Goal: Information Seeking & Learning: Learn about a topic

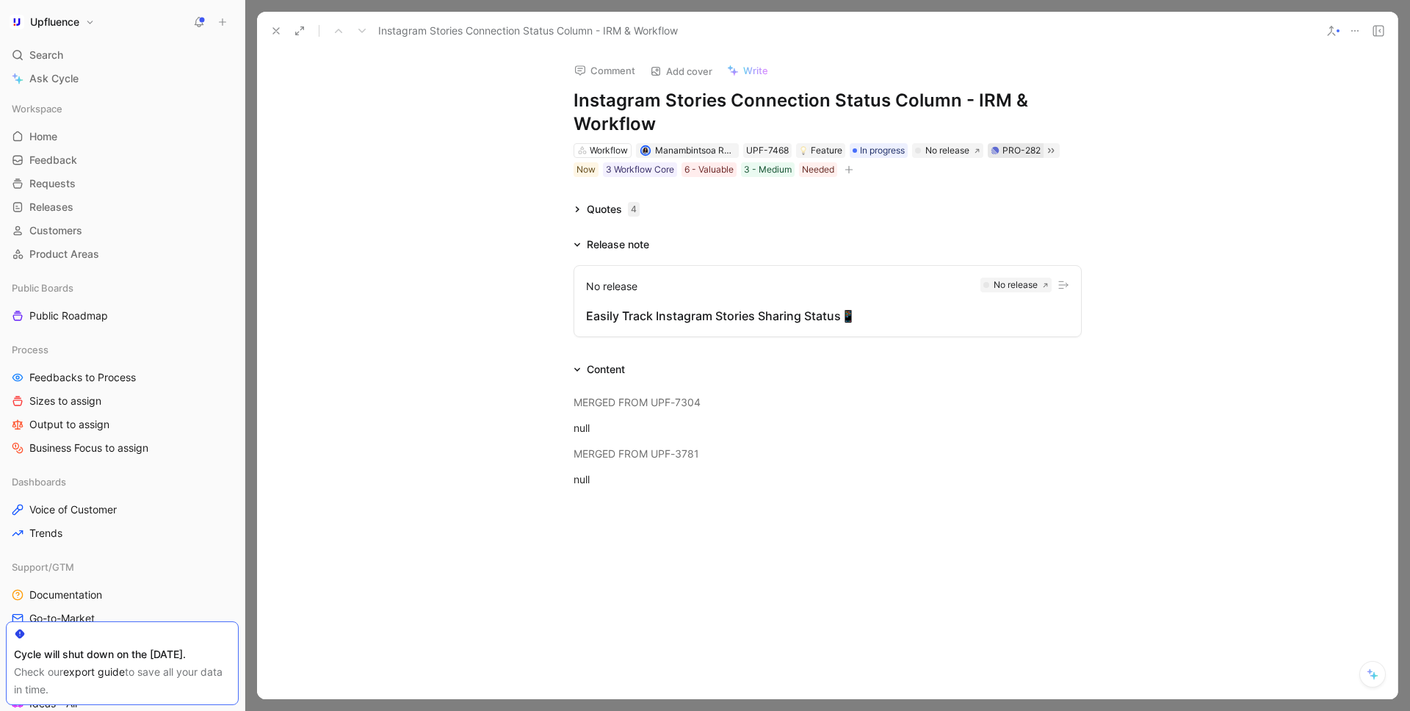
click at [1013, 156] on div "PRO-282" at bounding box center [1022, 150] width 38 height 15
click at [1057, 151] on icon at bounding box center [1051, 151] width 12 height 12
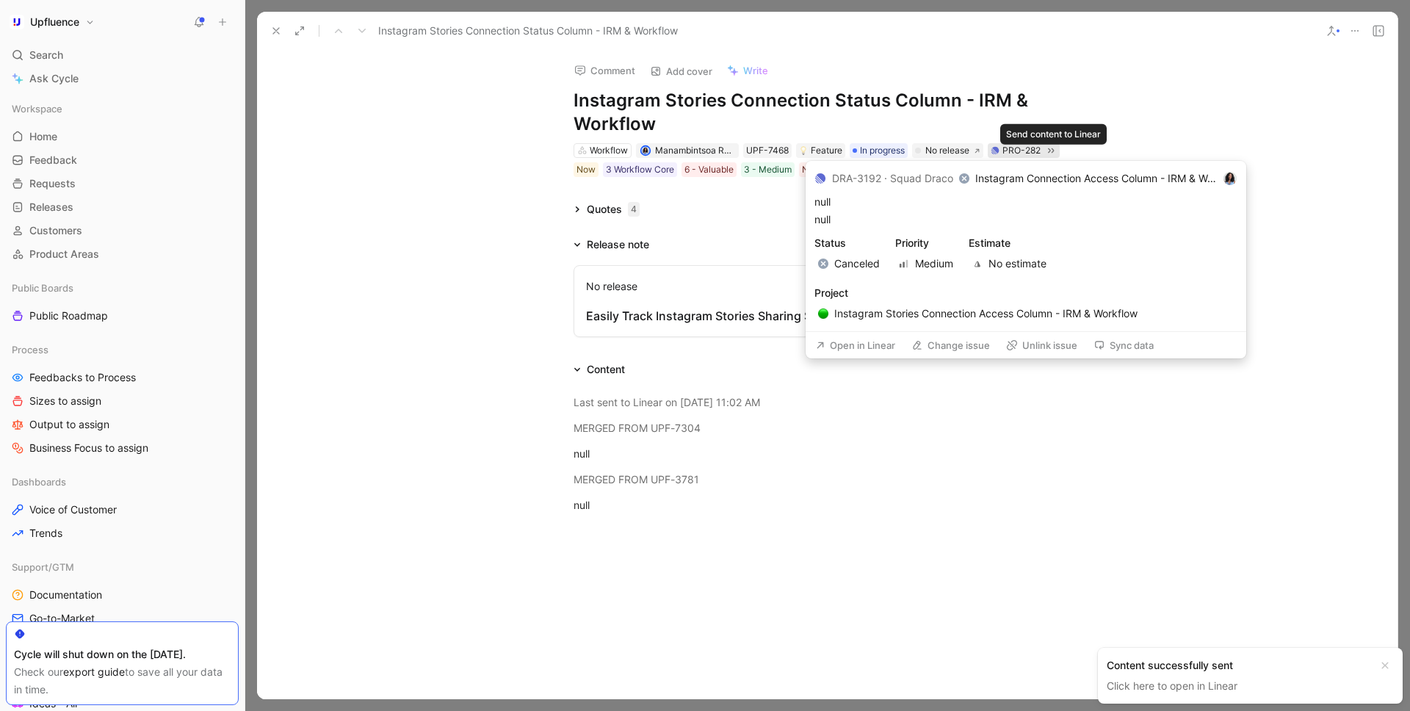
click at [1033, 148] on div "PRO-282" at bounding box center [1022, 150] width 38 height 15
click at [853, 353] on button "Open in Linear" at bounding box center [855, 345] width 93 height 21
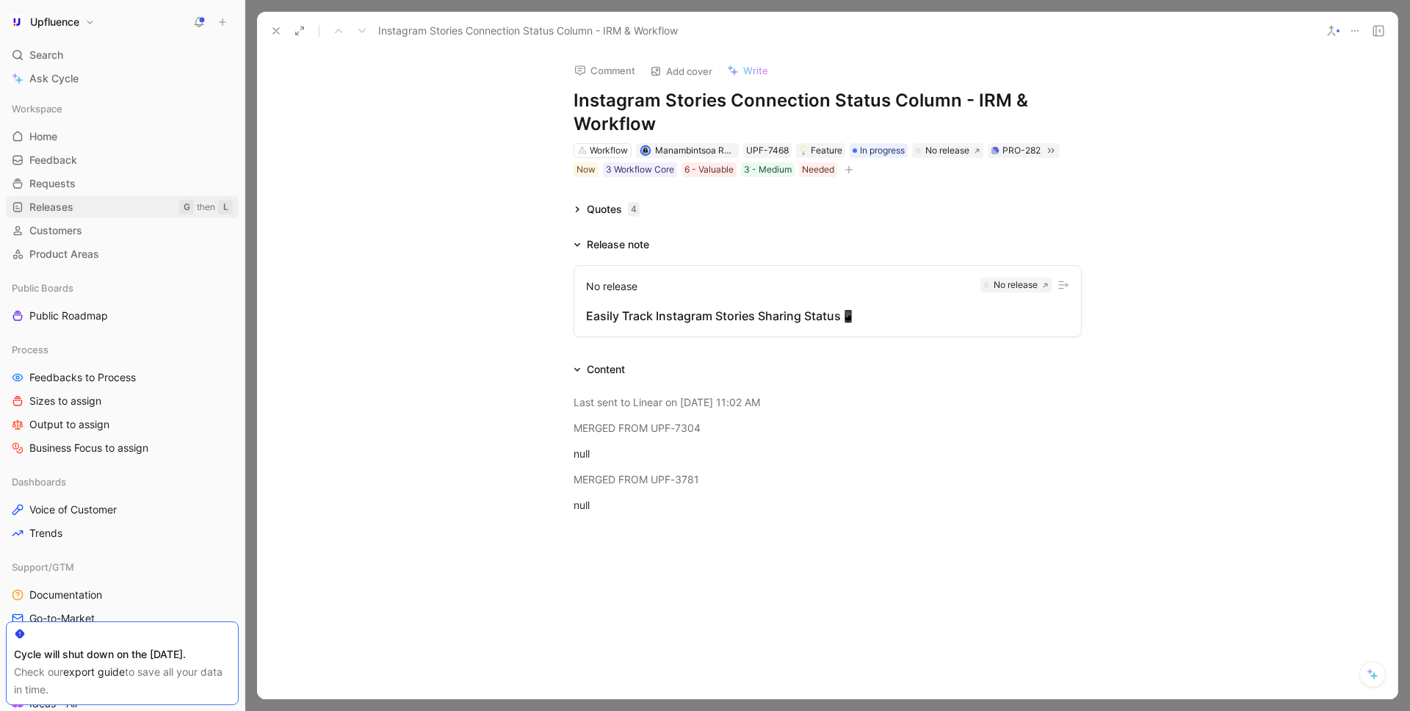
click at [71, 201] on span "Releases" at bounding box center [51, 207] width 44 height 15
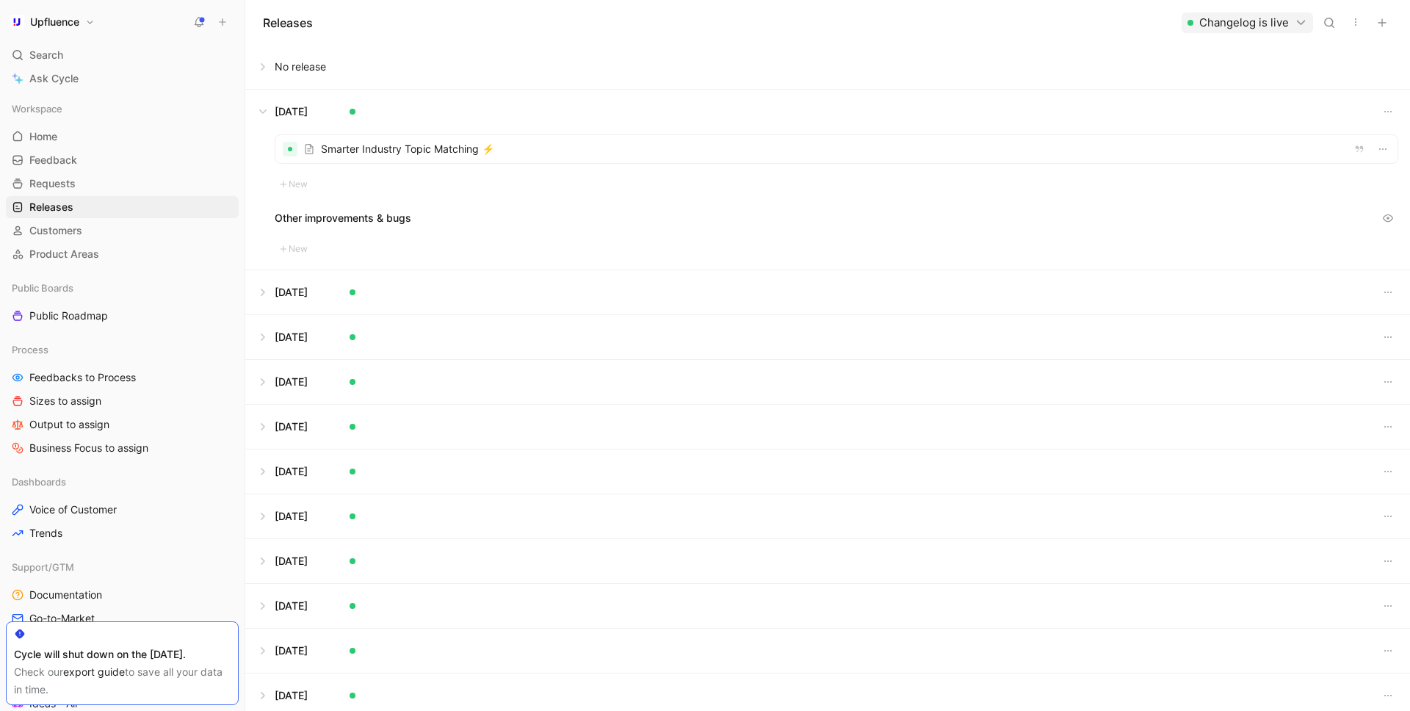
click at [267, 68] on button at bounding box center [827, 67] width 1163 height 44
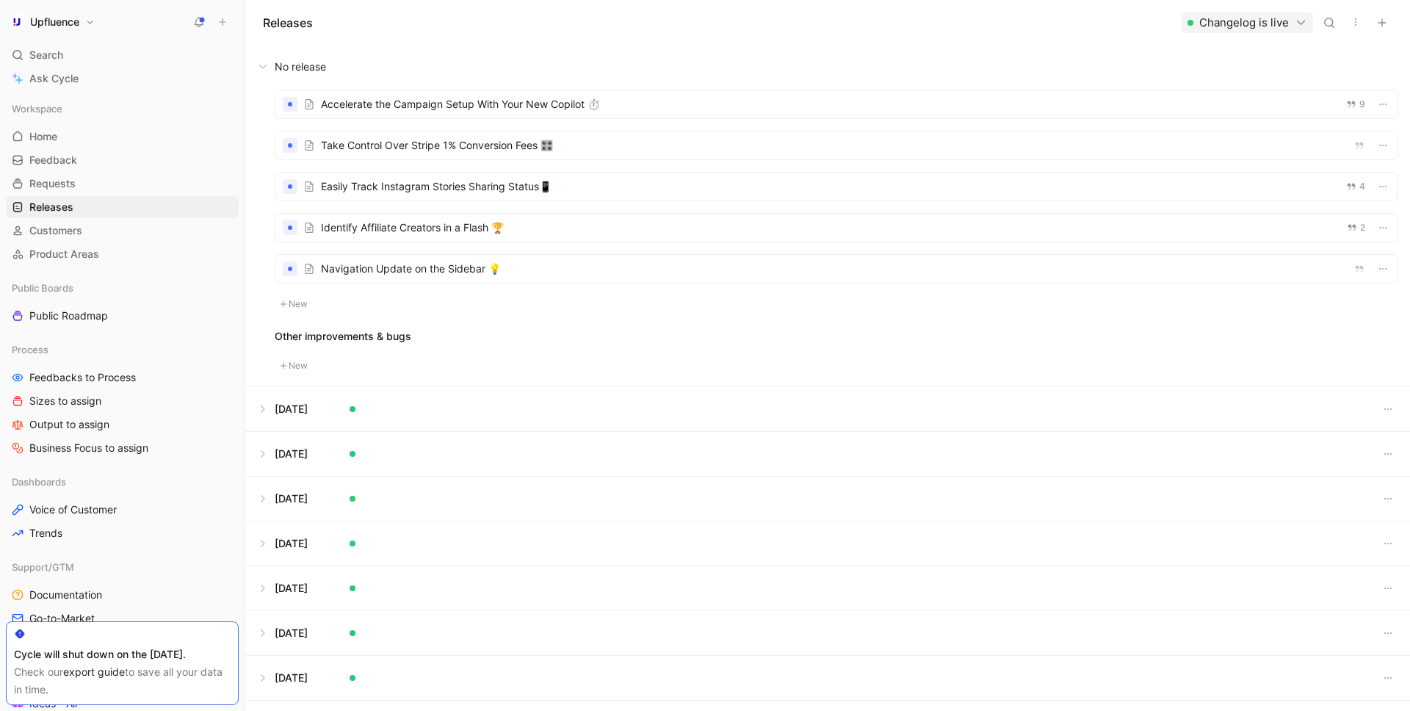
click at [469, 234] on div at bounding box center [836, 228] width 1122 height 28
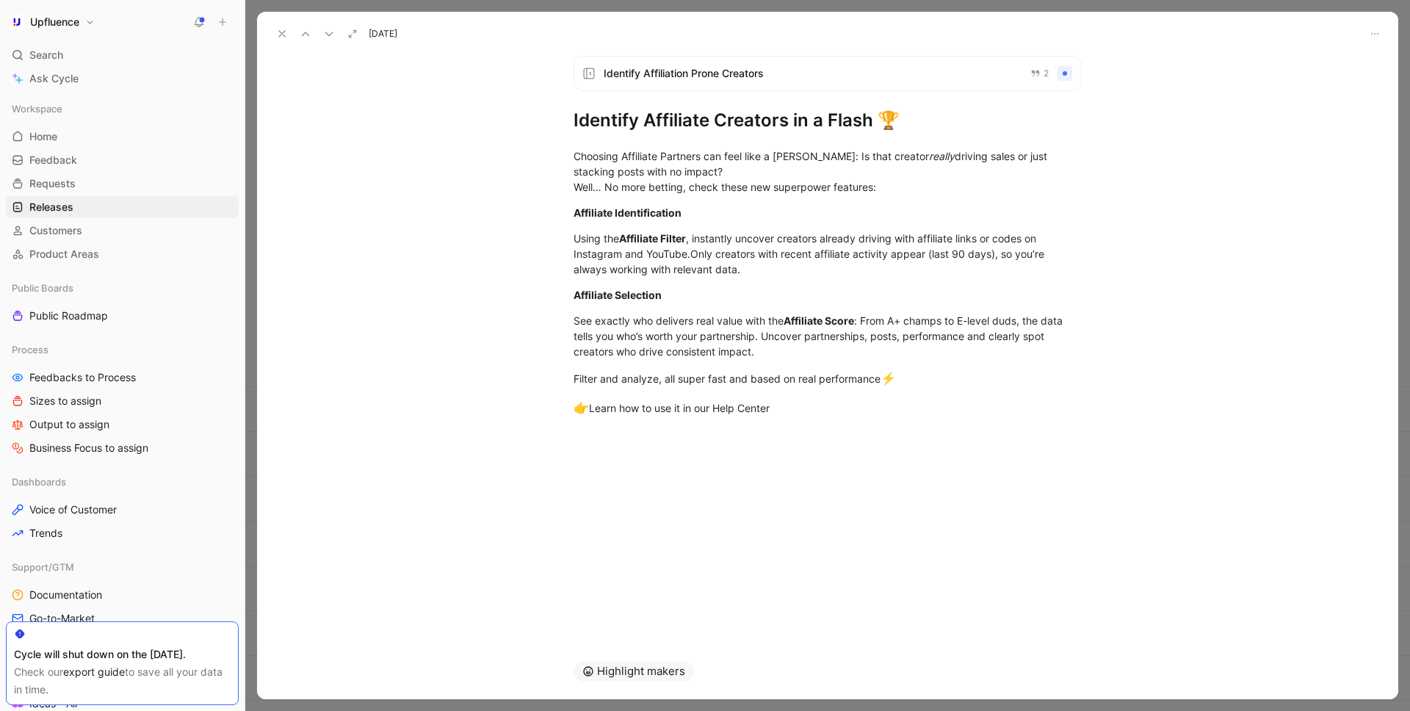
click at [276, 32] on icon at bounding box center [282, 34] width 12 height 12
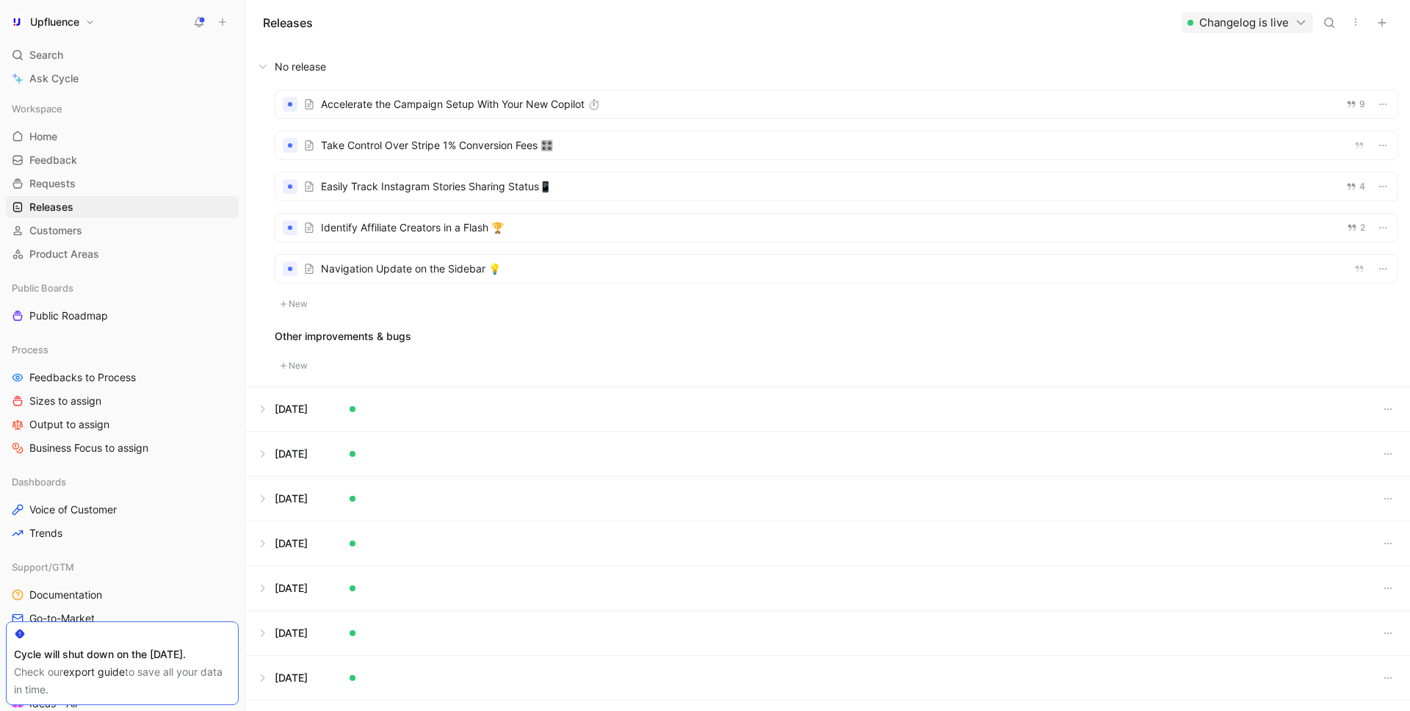
click at [488, 184] on div at bounding box center [836, 187] width 1122 height 28
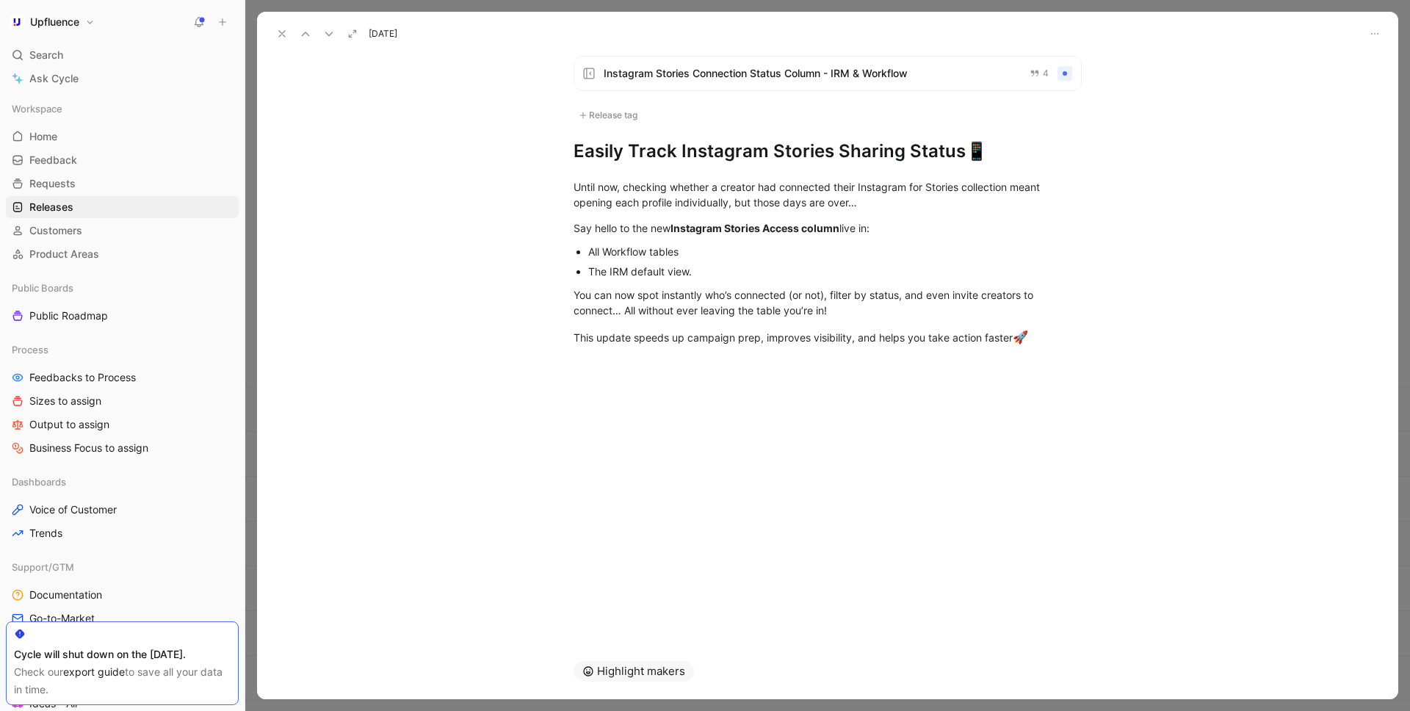
click at [444, 139] on div "Instagram Stories Connection Status Column - IRM & Workflow 4 Release tag Easil…" at bounding box center [827, 343] width 1141 height 599
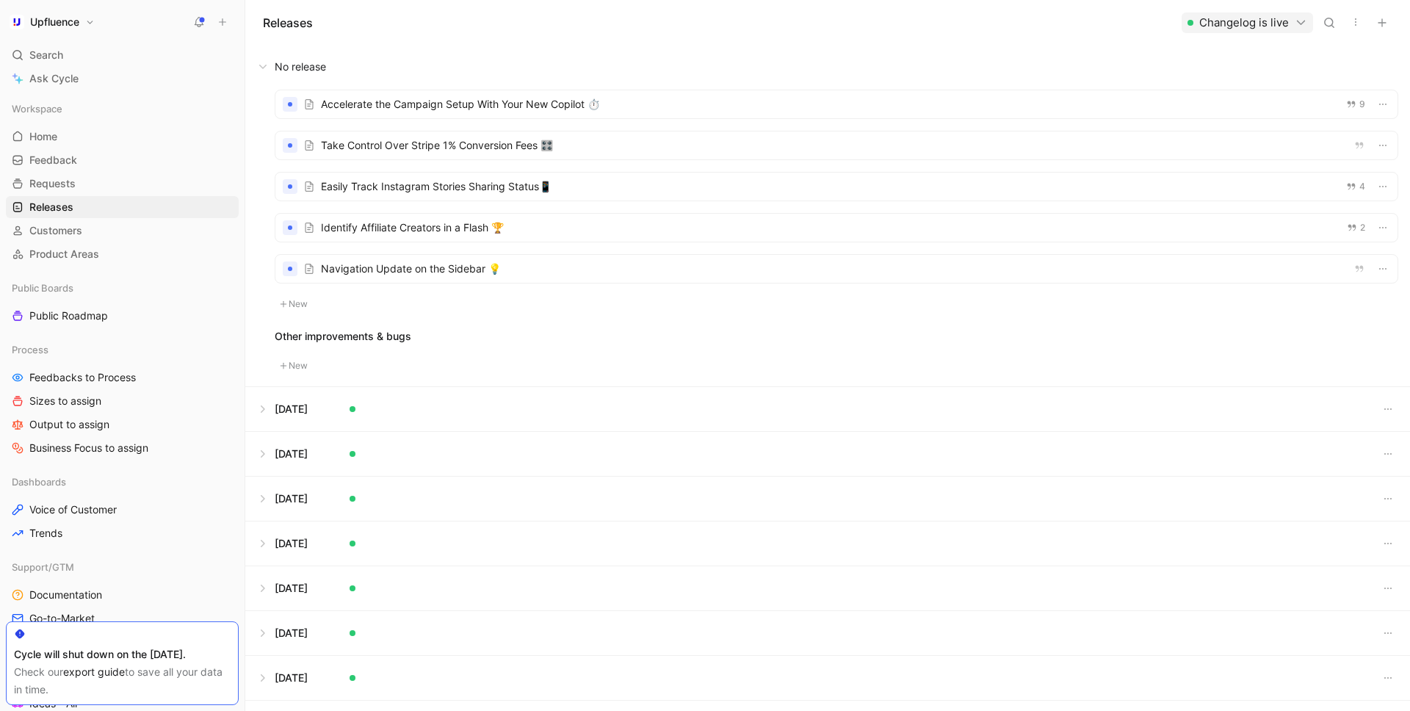
click at [420, 190] on div at bounding box center [836, 187] width 1122 height 28
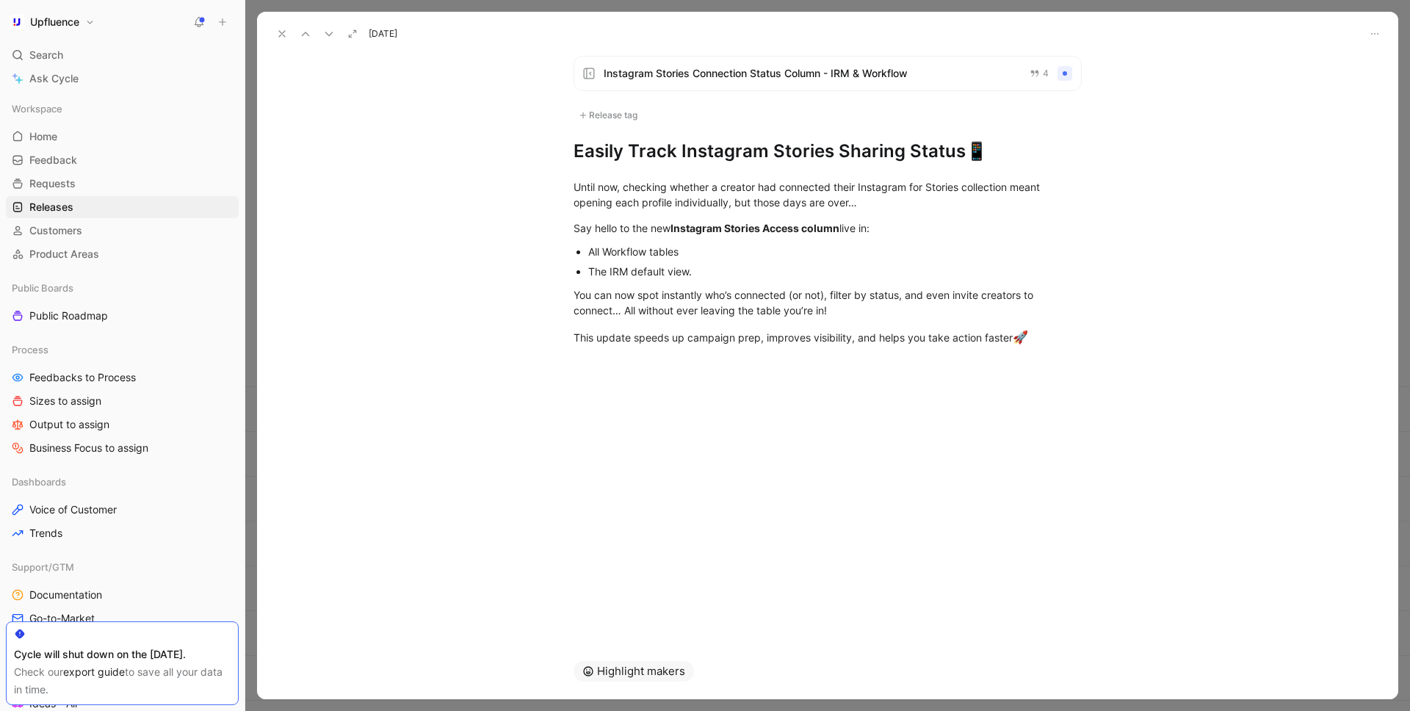
click at [815, 73] on span "Instagram Stories Connection Status Column - IRM & Workflow" at bounding box center [811, 74] width 414 height 18
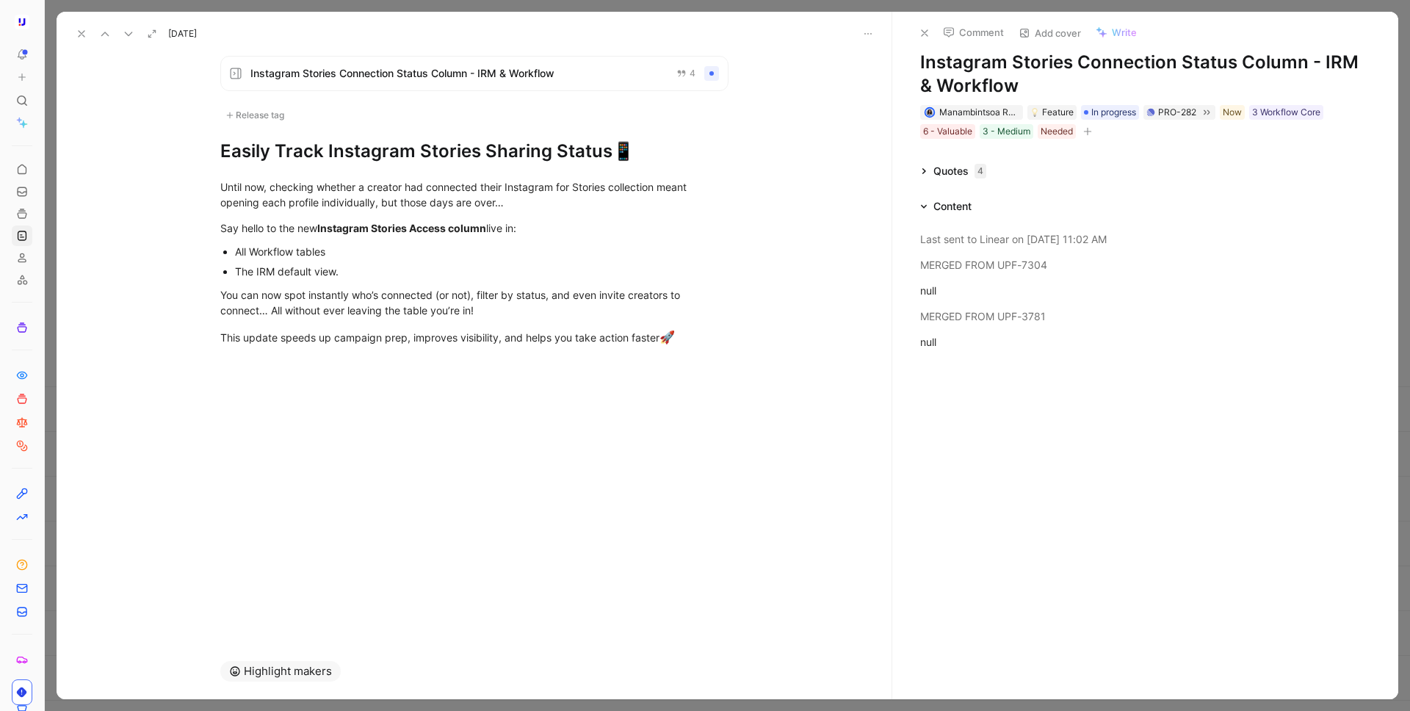
click at [1082, 133] on button "button" at bounding box center [1087, 131] width 15 height 15
click at [1007, 228] on span "🔗 Release Note Link" at bounding box center [967, 233] width 102 height 12
click at [1035, 187] on input "text" at bounding box center [999, 191] width 181 height 28
paste input "https://upfluence.atlassian.net/wiki/spaces/PD/blog/2025/08/29/3925114886/Relea…"
type input "https://upfluence.atlassian.net/wiki/spaces/PD/blog/2025/08/29/3925114886/Relea…"
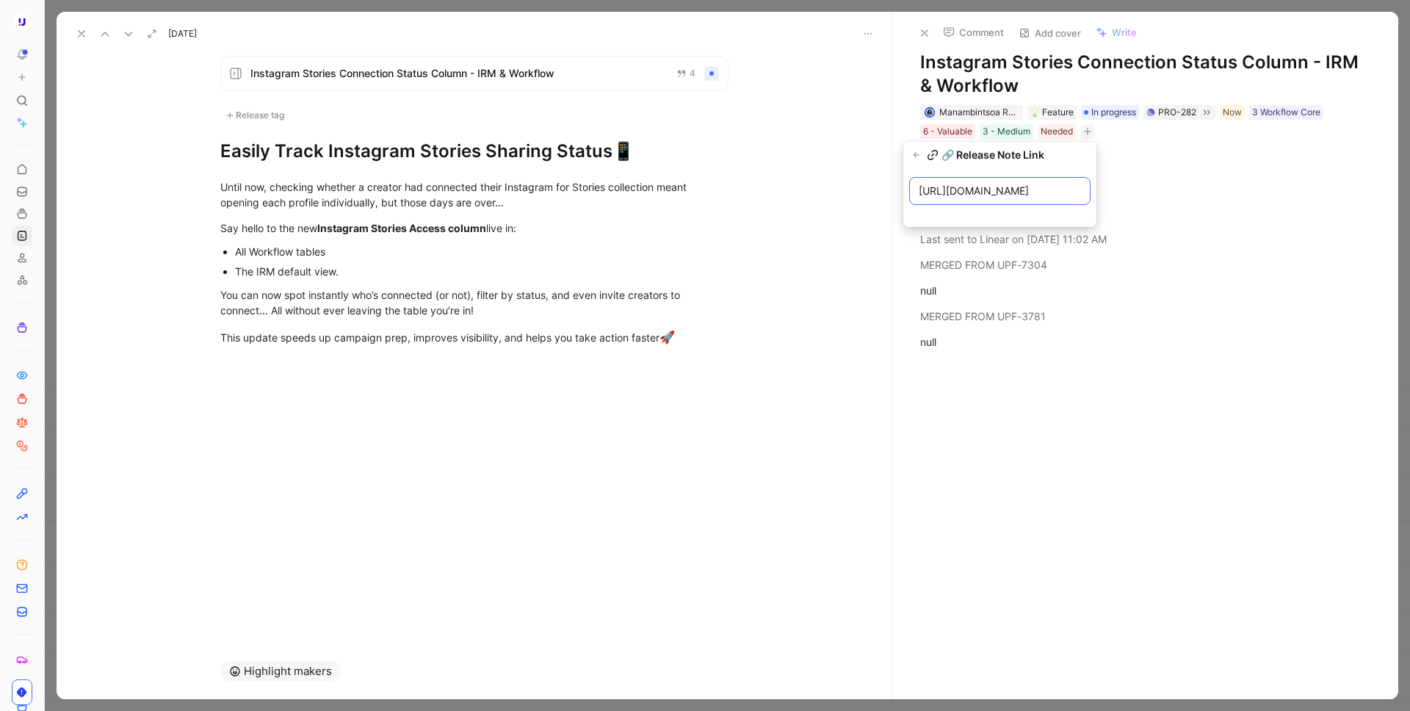
scroll to position [0, 563]
click at [85, 35] on icon at bounding box center [82, 34] width 12 height 12
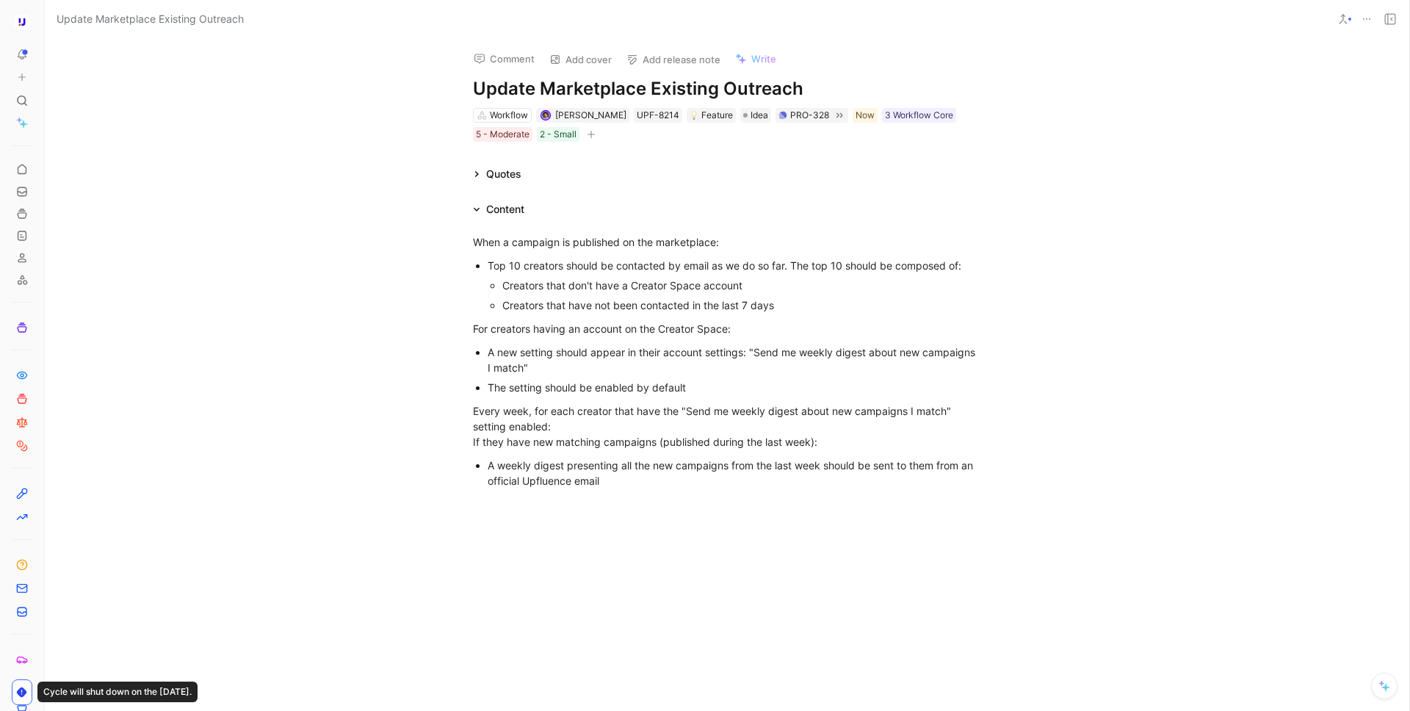
click at [240, 112] on div "Comment Add cover Add release note Write Update Marketplace Existing Outreach W…" at bounding box center [727, 374] width 1365 height 673
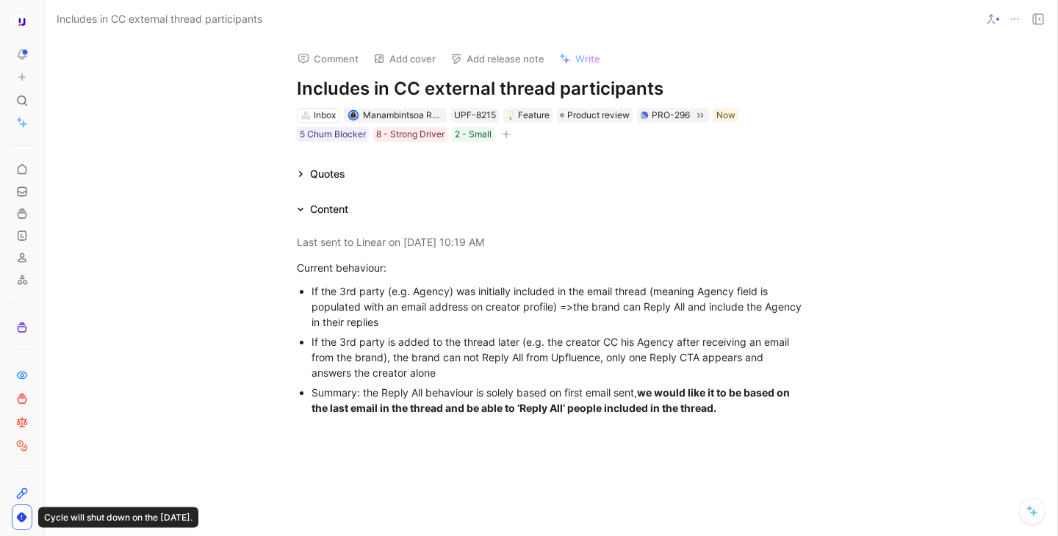
click at [410, 87] on h1 "Includes in CC external thread participants" at bounding box center [551, 89] width 508 height 24
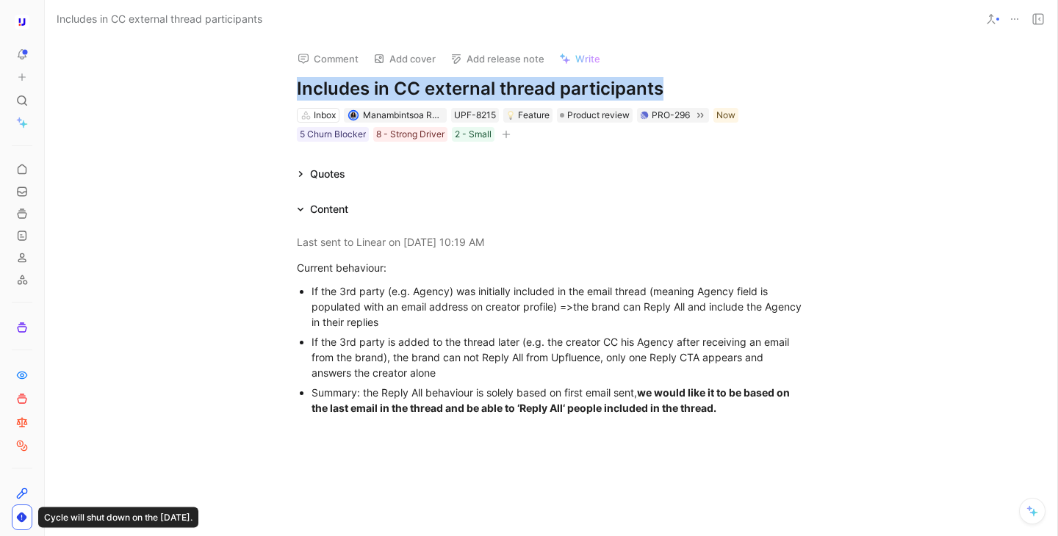
click at [410, 87] on h1 "Includes in CC external thread participants" at bounding box center [551, 89] width 508 height 24
